Goal: Navigation & Orientation: Find specific page/section

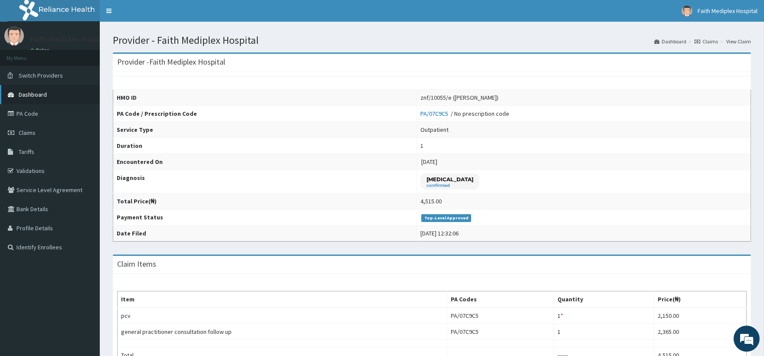
click at [52, 88] on link "Dashboard" at bounding box center [50, 94] width 100 height 19
